Goal: Information Seeking & Learning: Learn about a topic

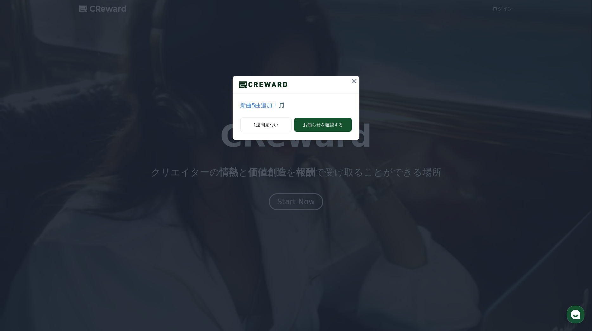
click at [356, 82] on icon at bounding box center [355, 81] width 8 height 8
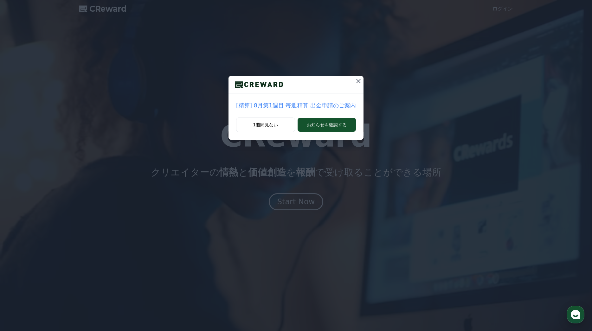
click at [355, 80] on icon at bounding box center [359, 81] width 8 height 8
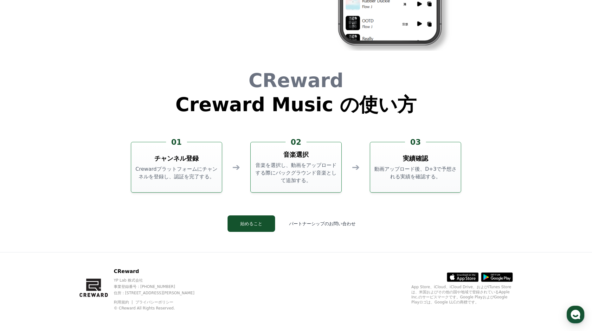
scroll to position [1718, 0]
click at [255, 226] on button "始めること" at bounding box center [252, 224] width 48 height 16
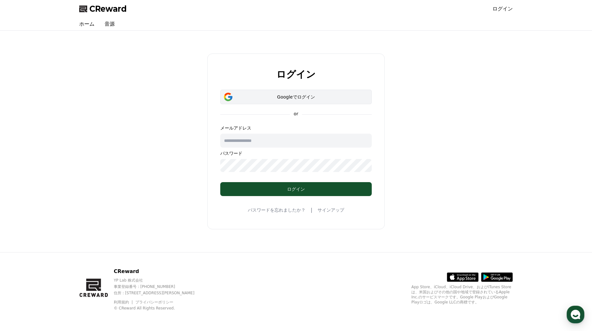
click at [286, 99] on div "Googleでログイン" at bounding box center [296, 97] width 133 height 6
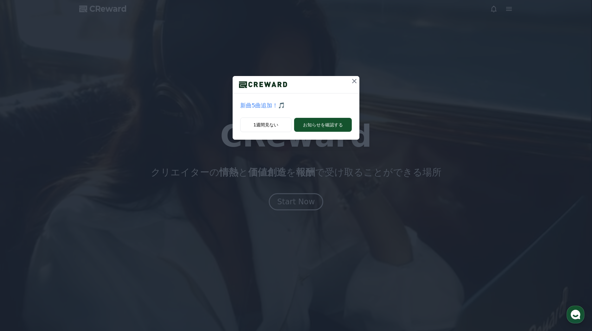
click at [356, 81] on icon at bounding box center [355, 81] width 8 height 8
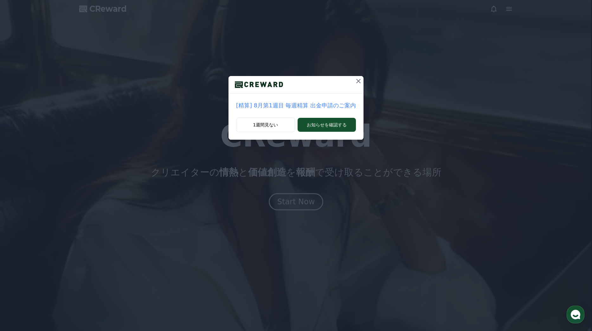
click at [356, 81] on icon at bounding box center [359, 81] width 8 height 8
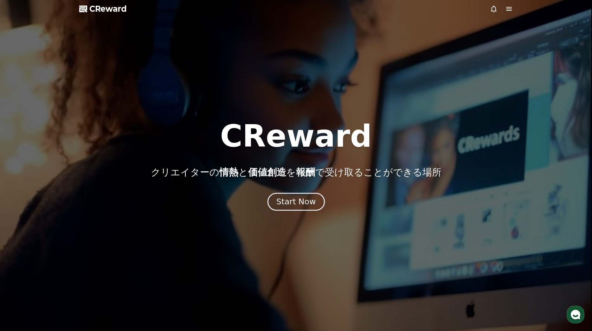
click at [309, 204] on div "Start Now" at bounding box center [296, 202] width 39 height 11
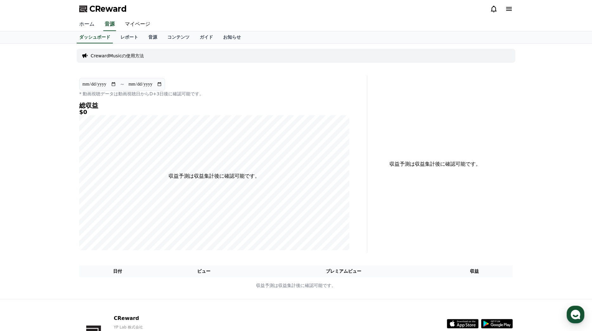
click at [89, 24] on link "ホーム" at bounding box center [86, 24] width 25 height 13
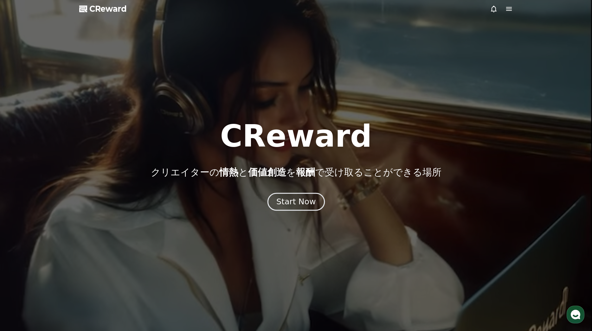
click at [306, 201] on div "Start Now" at bounding box center [296, 202] width 39 height 11
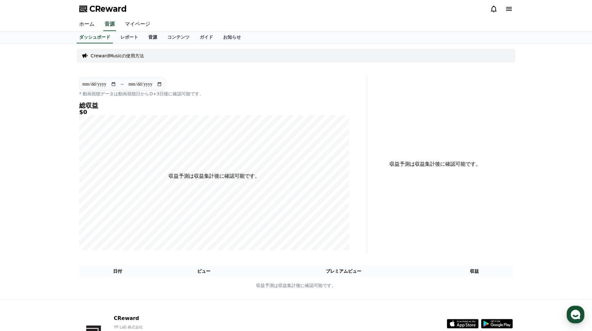
click at [151, 38] on link "音源" at bounding box center [152, 37] width 19 height 12
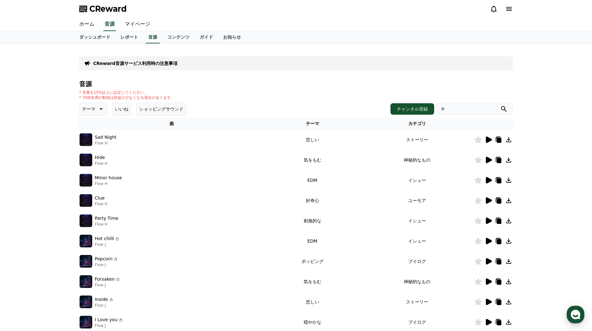
click at [489, 141] on icon at bounding box center [489, 140] width 6 height 6
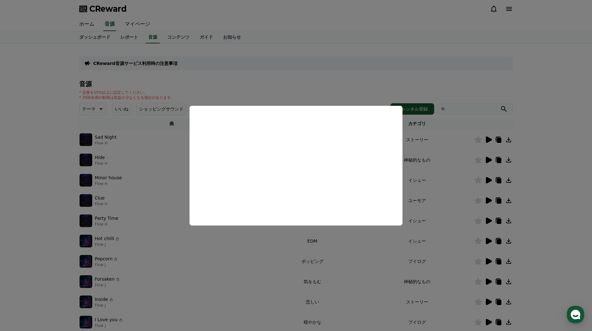
click at [488, 139] on button "close modal" at bounding box center [296, 165] width 592 height 331
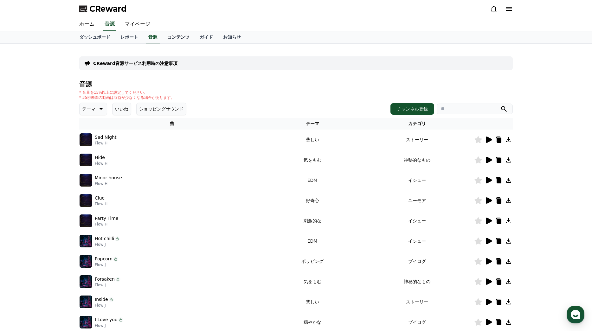
click at [171, 37] on link "コンテンツ" at bounding box center [178, 37] width 32 height 12
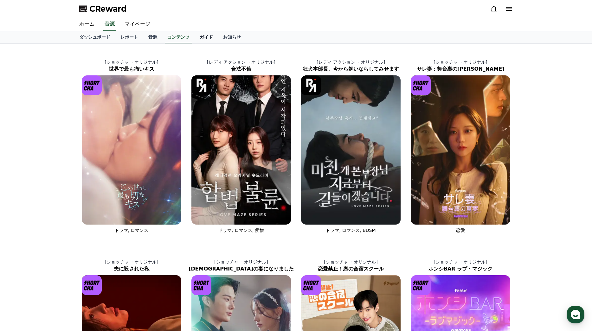
click at [202, 37] on link "ガイド" at bounding box center [206, 37] width 23 height 12
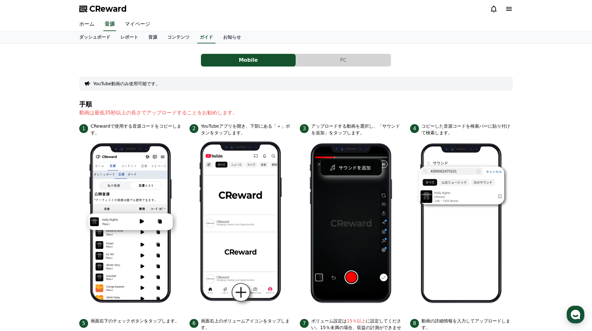
click at [350, 61] on button "PC" at bounding box center [343, 60] width 95 height 13
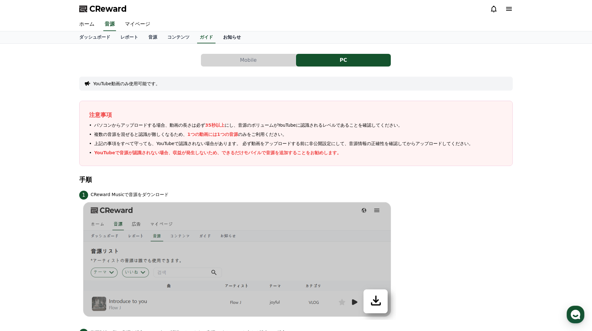
click at [218, 35] on link "お知らせ" at bounding box center [232, 37] width 28 height 12
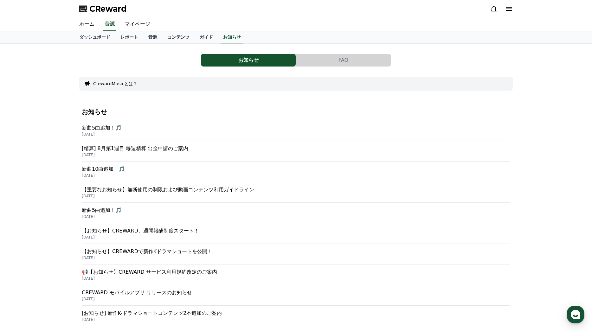
click at [175, 38] on link "コンテンツ" at bounding box center [178, 37] width 32 height 12
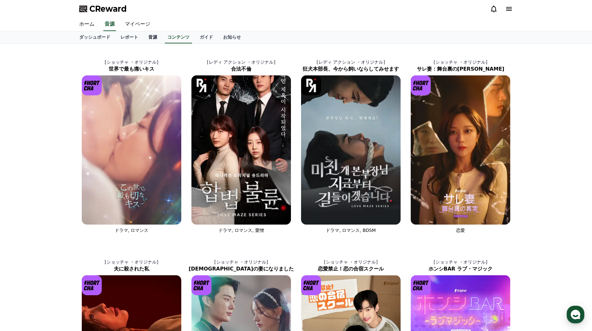
click at [145, 38] on link "音源" at bounding box center [152, 37] width 19 height 12
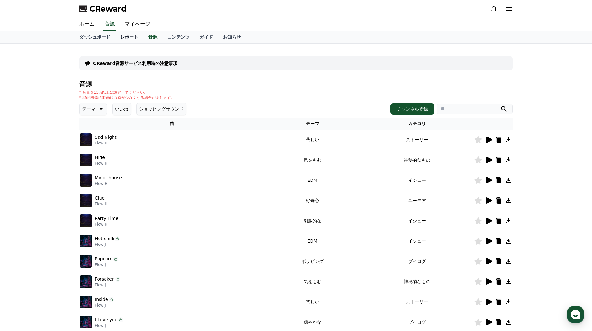
click at [121, 38] on link "レポート" at bounding box center [129, 37] width 28 height 12
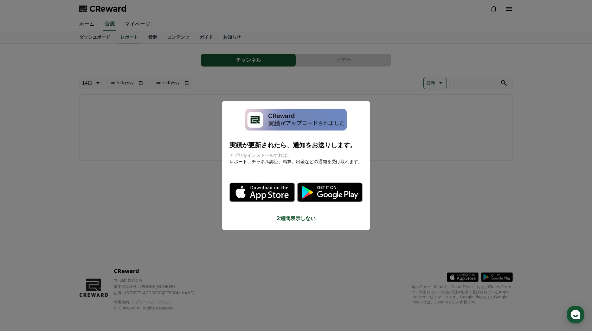
click at [278, 131] on img "modal" at bounding box center [295, 120] width 101 height 22
click at [388, 147] on button "close modal" at bounding box center [296, 165] width 592 height 331
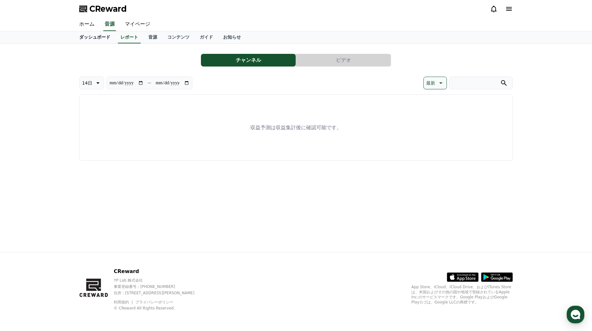
click at [98, 40] on link "ダッシュボード" at bounding box center [94, 37] width 41 height 12
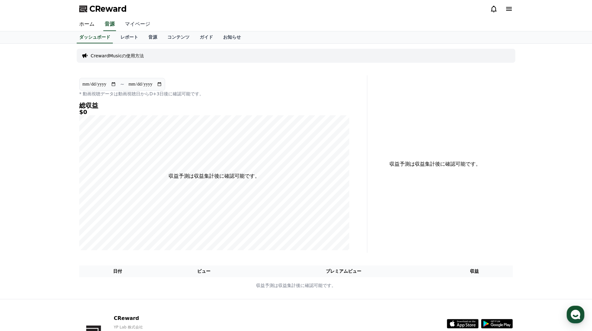
click at [131, 25] on link "マイページ" at bounding box center [138, 24] width 36 height 13
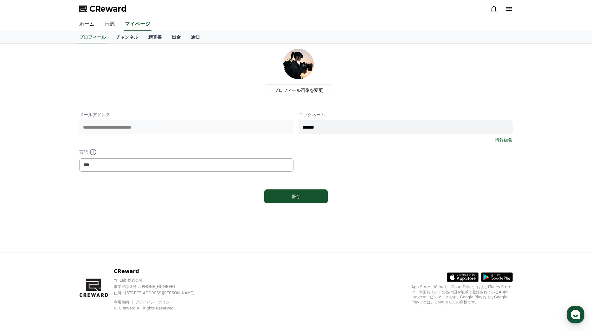
click at [110, 25] on link "音源" at bounding box center [110, 24] width 20 height 13
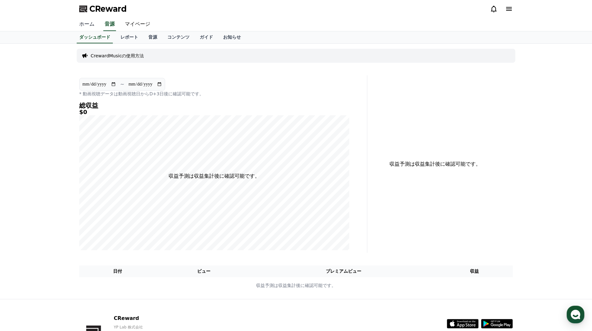
click at [83, 26] on link "ホーム" at bounding box center [86, 24] width 25 height 13
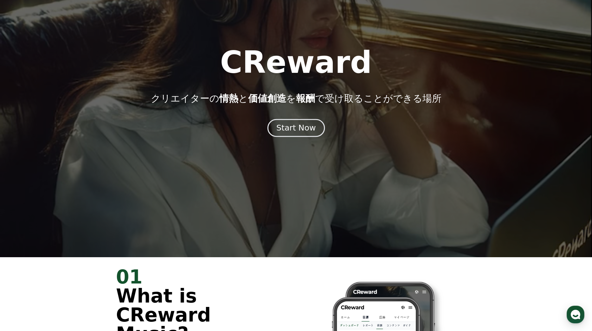
scroll to position [71, 0]
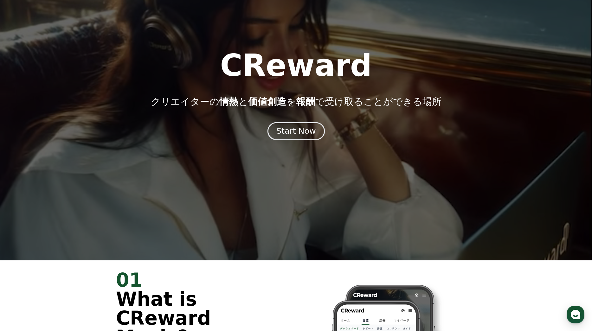
click at [300, 134] on div "Start Now" at bounding box center [296, 131] width 39 height 11
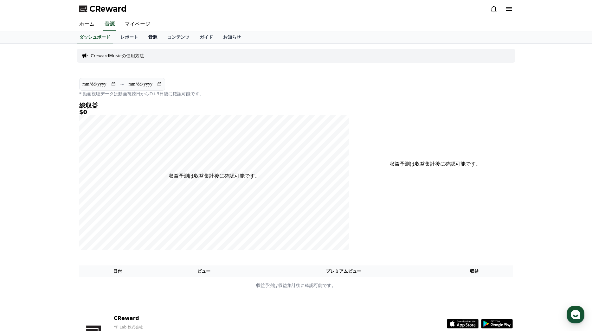
click at [149, 38] on link "音源" at bounding box center [152, 37] width 19 height 12
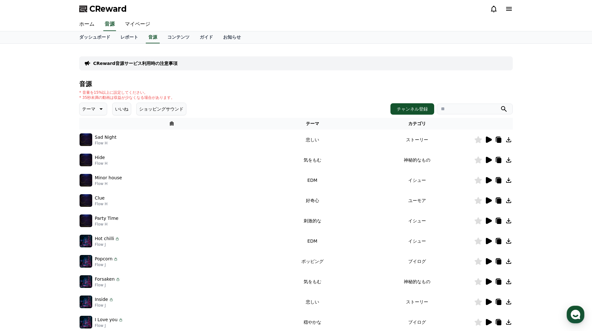
click at [489, 141] on icon at bounding box center [489, 140] width 6 height 6
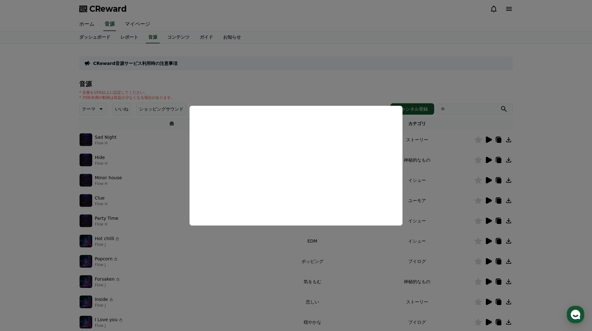
click at [338, 98] on button "close modal" at bounding box center [296, 165] width 592 height 331
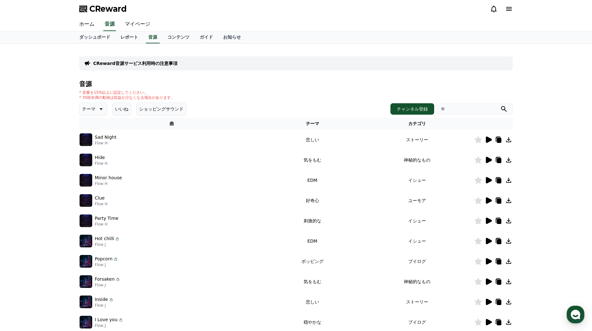
click at [490, 161] on icon at bounding box center [489, 160] width 6 height 6
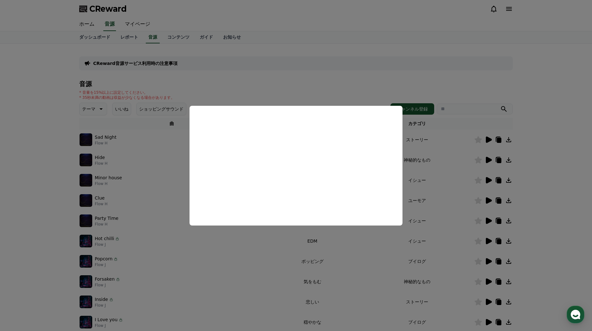
click at [304, 92] on button "close modal" at bounding box center [296, 165] width 592 height 331
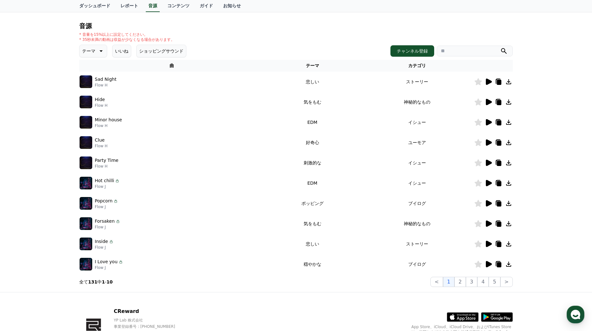
scroll to position [59, 0]
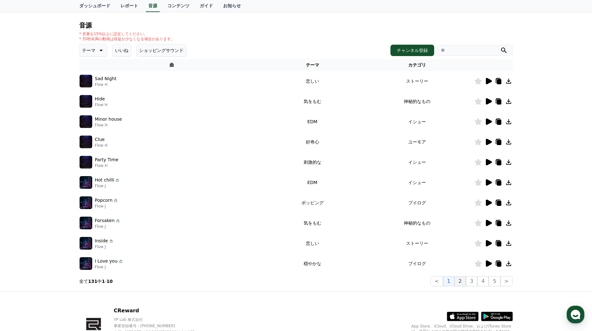
click at [466, 284] on button "2" at bounding box center [471, 282] width 11 height 10
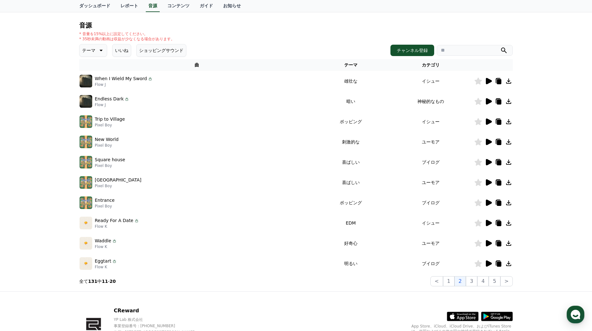
click at [488, 142] on icon at bounding box center [489, 142] width 6 height 6
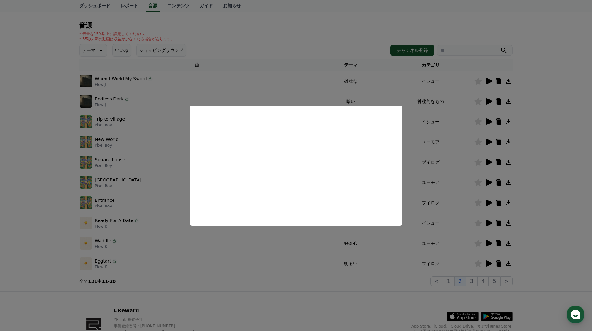
click at [257, 93] on button "close modal" at bounding box center [296, 165] width 592 height 331
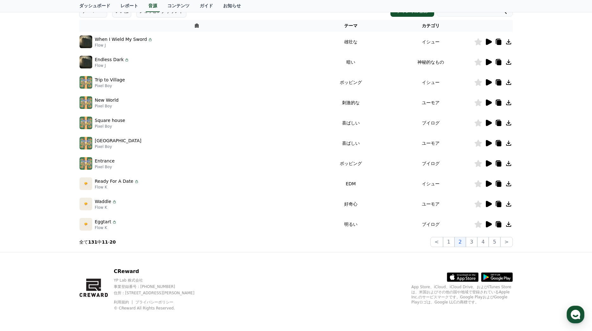
scroll to position [98, 0]
click at [489, 224] on icon at bounding box center [489, 224] width 6 height 6
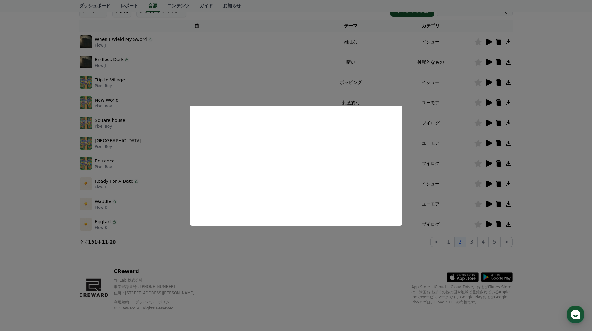
click at [293, 94] on button "close modal" at bounding box center [296, 165] width 592 height 331
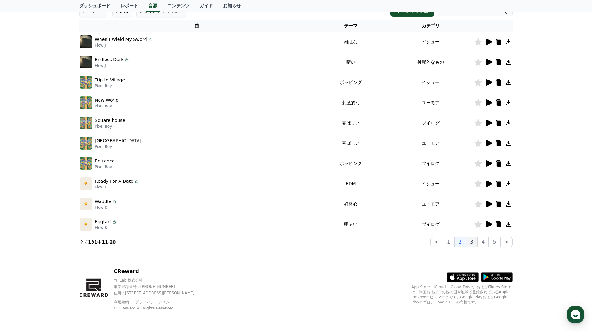
click at [489, 243] on button "3" at bounding box center [494, 242] width 11 height 10
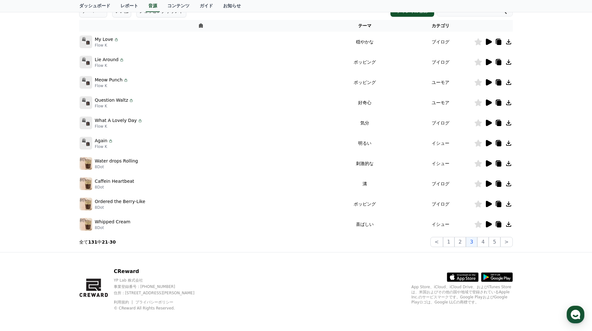
click at [490, 42] on icon at bounding box center [489, 42] width 6 height 6
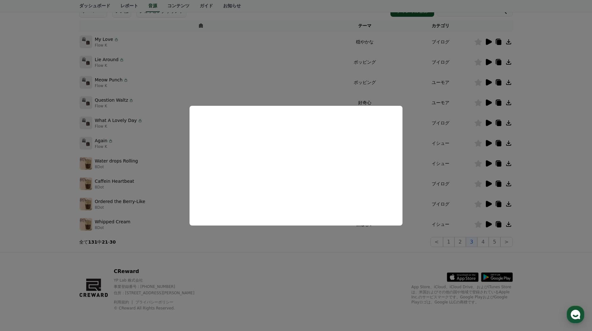
click at [332, 66] on button "close modal" at bounding box center [296, 165] width 592 height 331
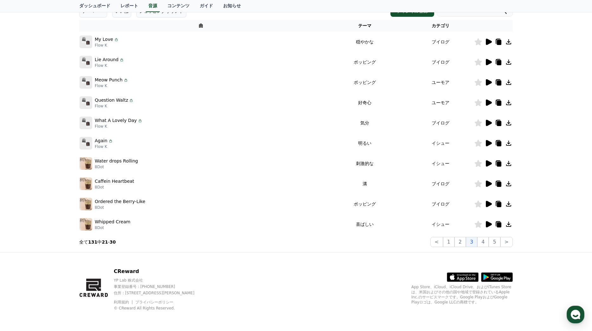
click at [489, 226] on icon at bounding box center [489, 224] width 6 height 6
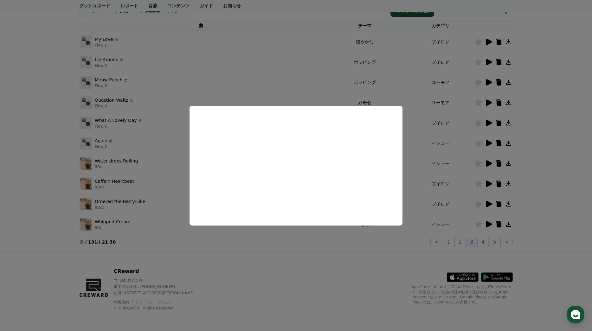
click at [299, 90] on button "close modal" at bounding box center [296, 165] width 592 height 331
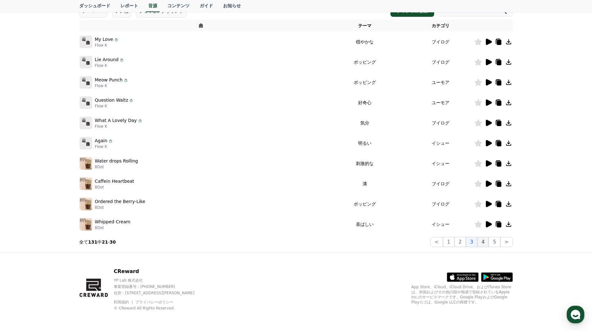
click at [486, 242] on button "4" at bounding box center [483, 242] width 11 height 10
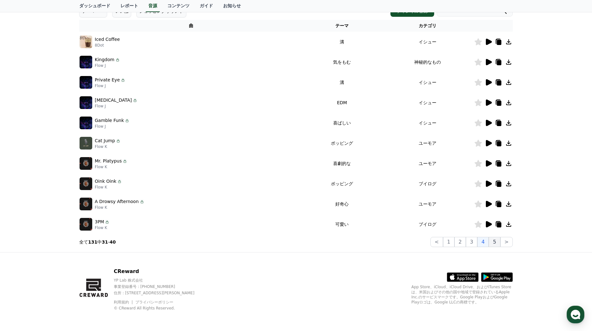
click at [497, 243] on button "5" at bounding box center [494, 242] width 11 height 10
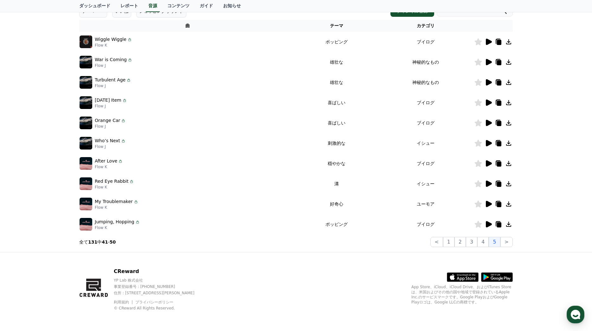
click at [489, 224] on icon at bounding box center [489, 224] width 6 height 6
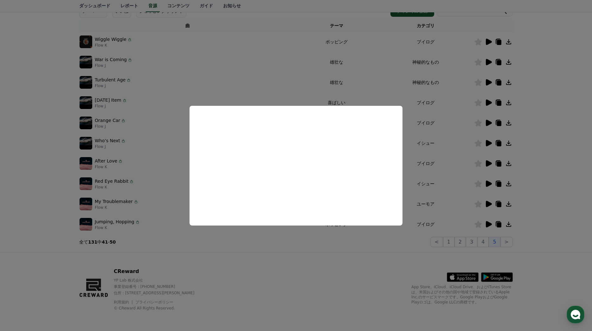
click at [291, 21] on button "close modal" at bounding box center [296, 165] width 592 height 331
